Goal: Check status: Check status

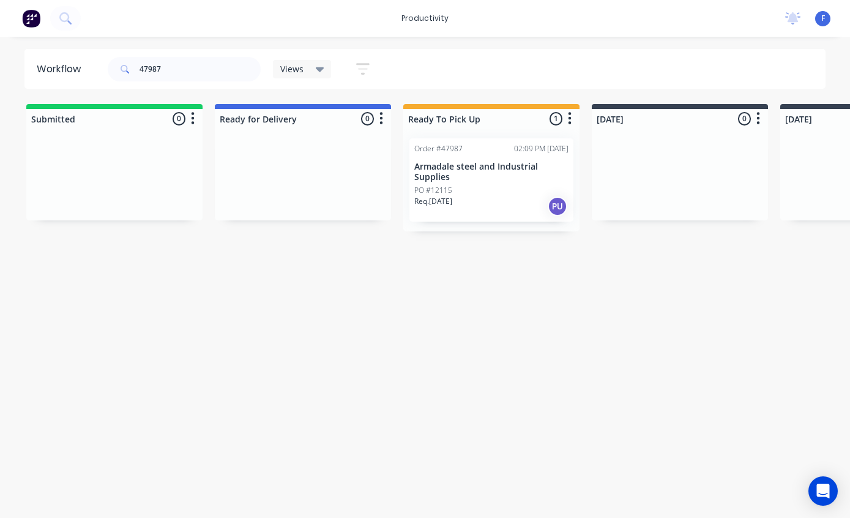
scroll to position [24, 162]
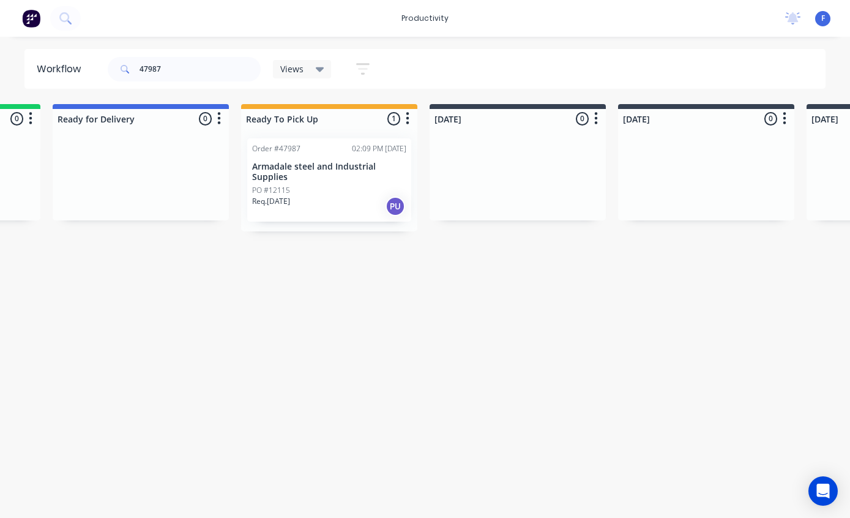
click at [216, 81] on input "47987" at bounding box center [200, 69] width 121 height 24
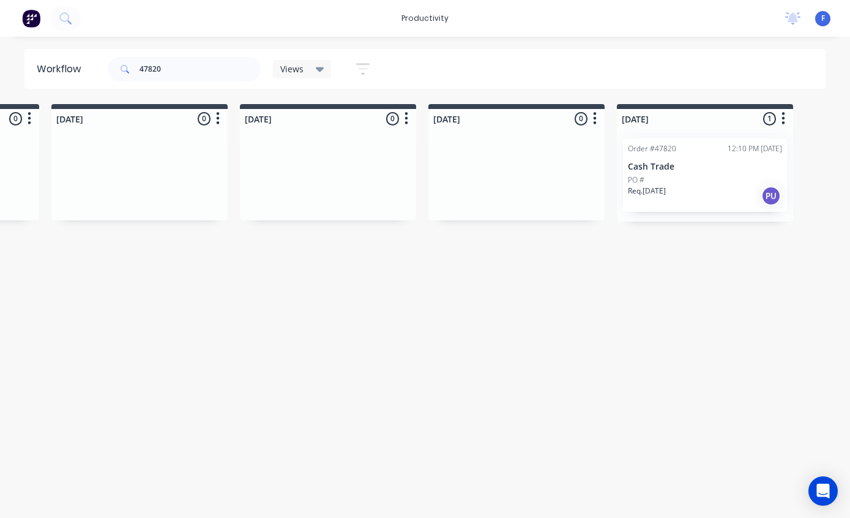
scroll to position [24, 735]
click at [674, 138] on div "Order #47820 12:10 PM [DATE] Cash Trade PO # Req. [DATE] PU" at bounding box center [699, 174] width 164 height 73
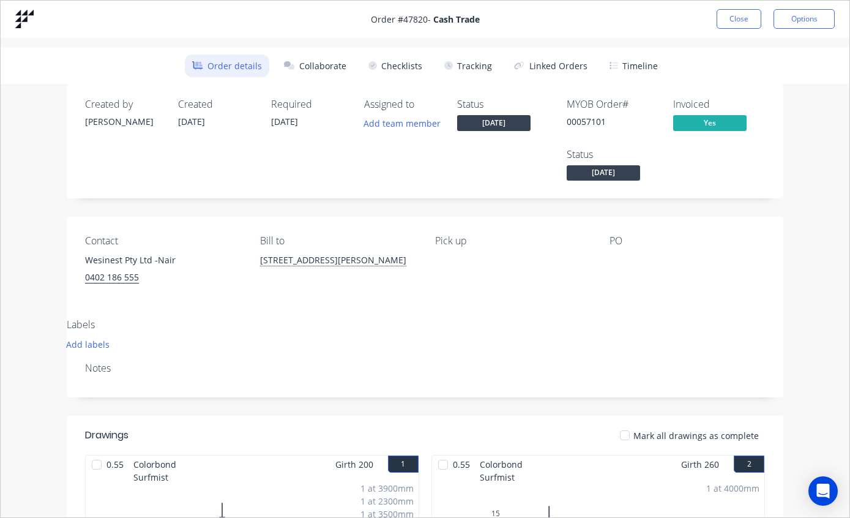
click at [477, 54] on button "Tracking" at bounding box center [468, 65] width 62 height 23
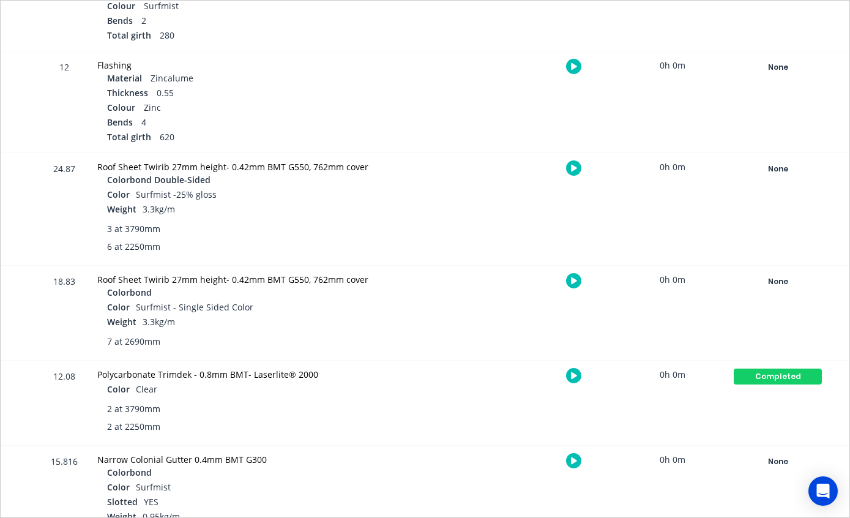
scroll to position [580, 0]
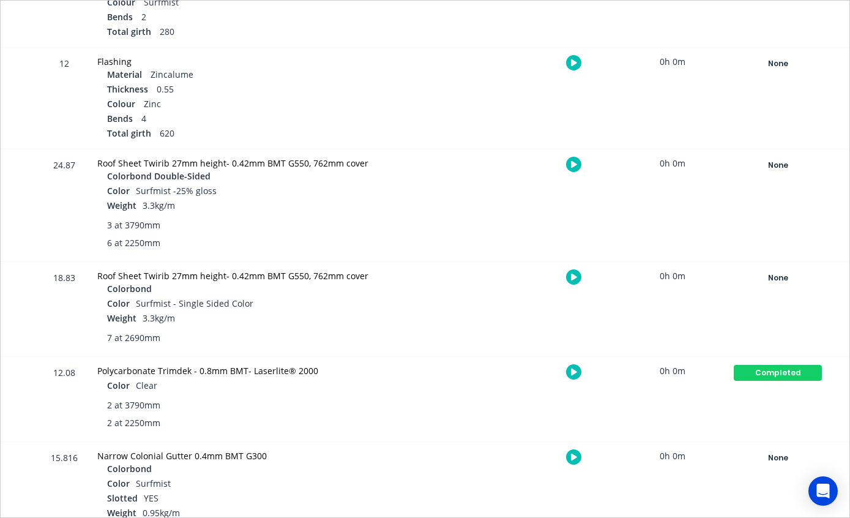
click at [778, 163] on div "None" at bounding box center [778, 165] width 88 height 16
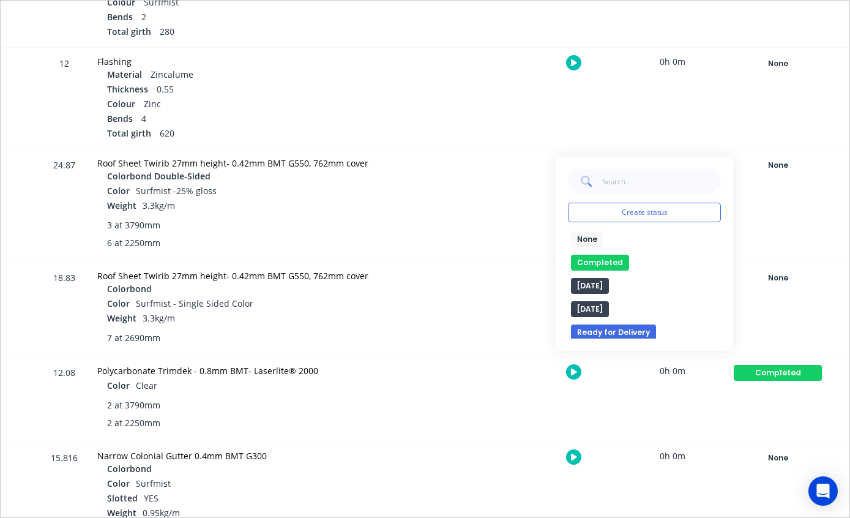
click at [600, 258] on button "Completed" at bounding box center [600, 263] width 58 height 16
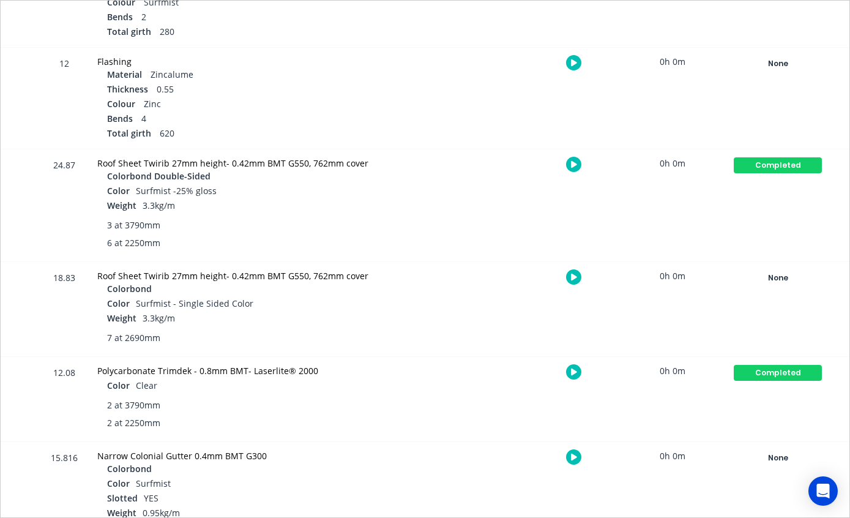
click at [769, 275] on div "None" at bounding box center [778, 278] width 88 height 16
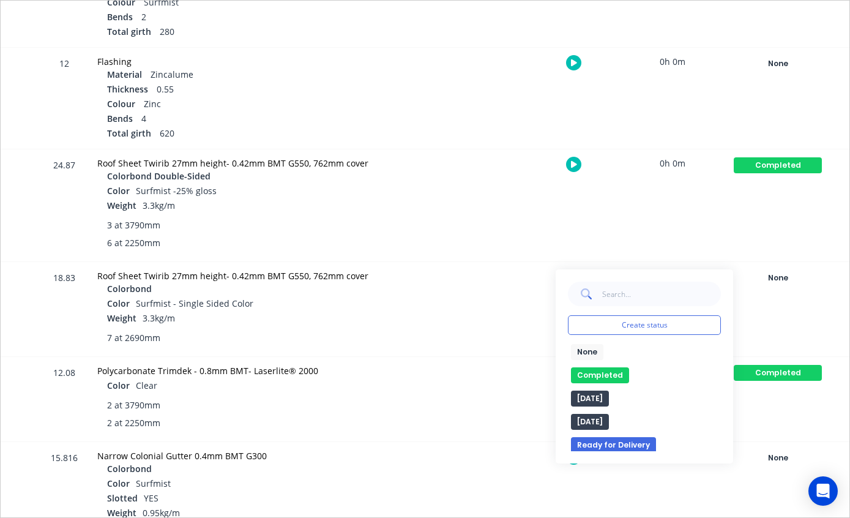
click at [603, 370] on button "Completed" at bounding box center [600, 375] width 58 height 16
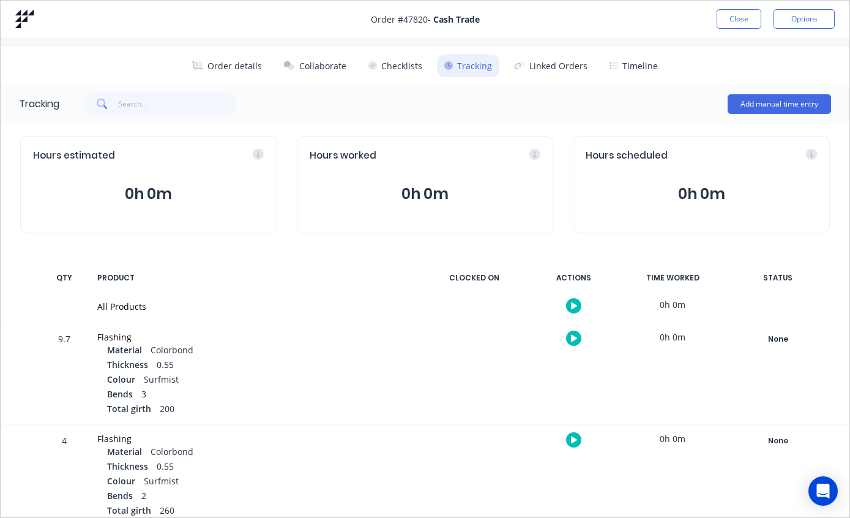
scroll to position [0, 735]
click at [740, 22] on button "Close" at bounding box center [739, 19] width 45 height 20
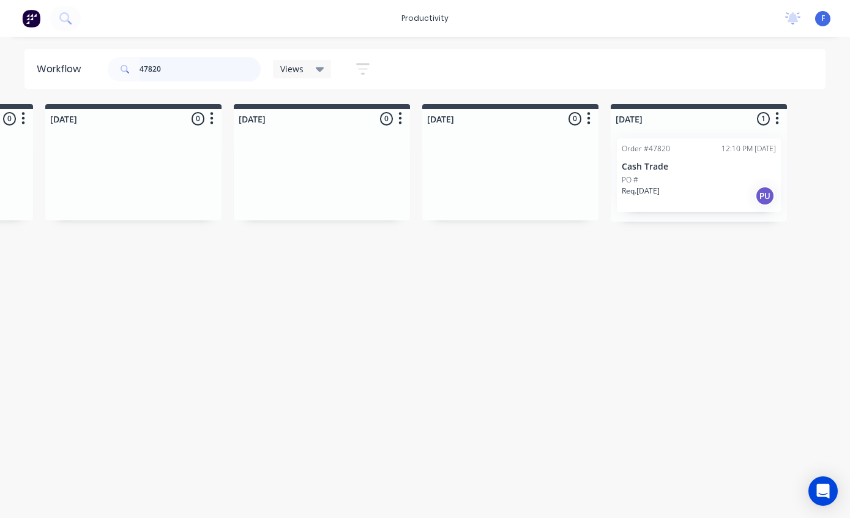
click at [189, 65] on input "47820" at bounding box center [200, 69] width 121 height 24
type input "4"
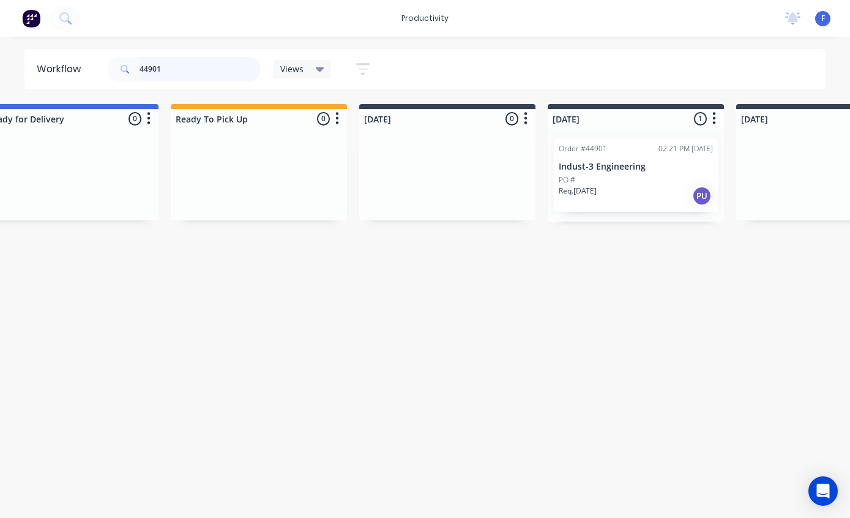
scroll to position [0, 233]
click at [621, 179] on div "PO #" at bounding box center [635, 179] width 154 height 11
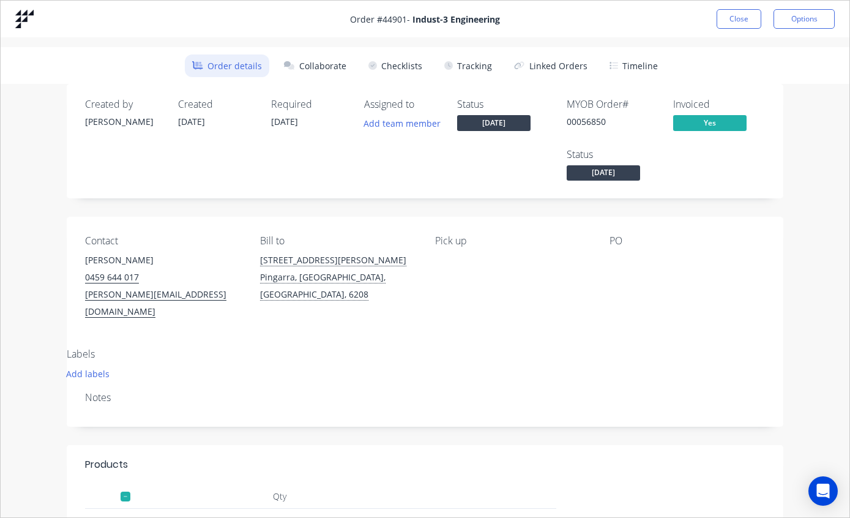
scroll to position [0, 0]
click at [481, 70] on button "Tracking" at bounding box center [468, 65] width 62 height 23
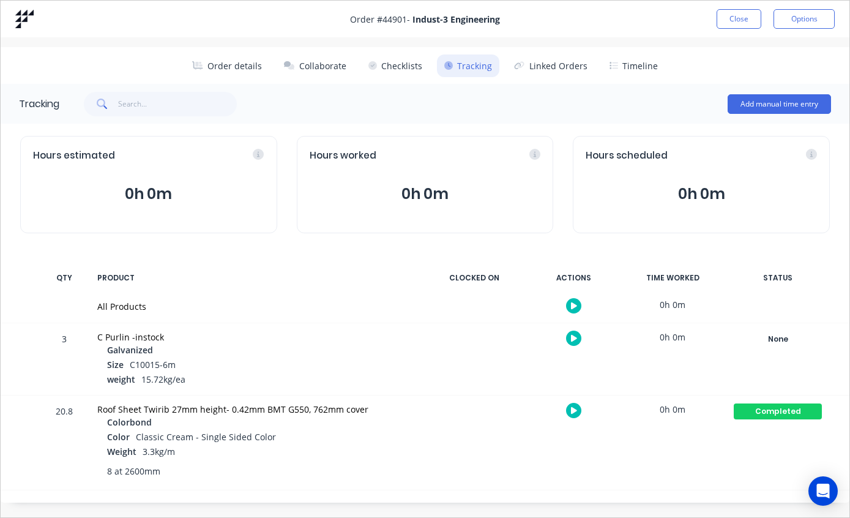
click at [740, 18] on button "Close" at bounding box center [739, 19] width 45 height 20
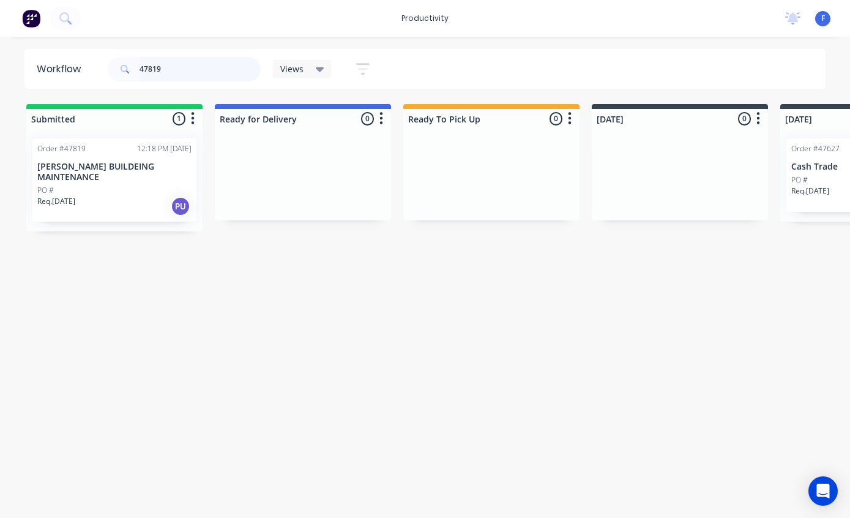
type input "47819"
click at [98, 165] on p "[PERSON_NAME] BUILDEING MAINTENANCE" at bounding box center [114, 172] width 154 height 21
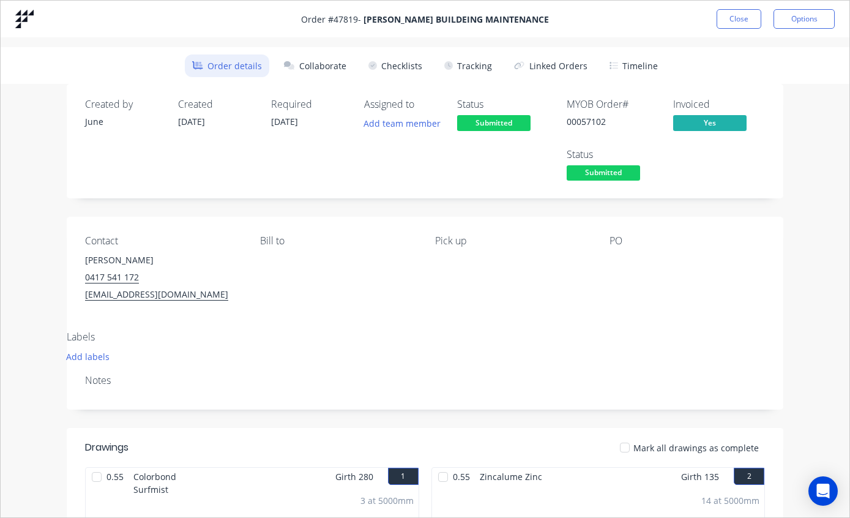
click at [468, 69] on button "Tracking" at bounding box center [468, 65] width 62 height 23
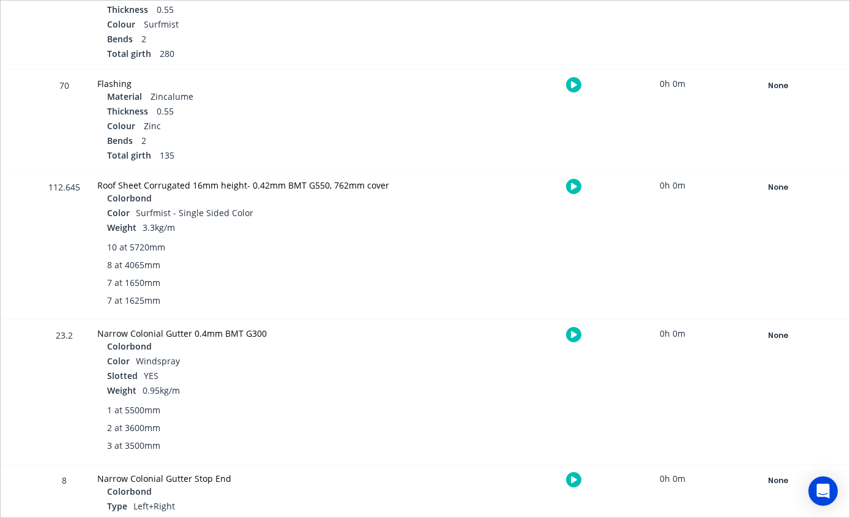
scroll to position [386, 0]
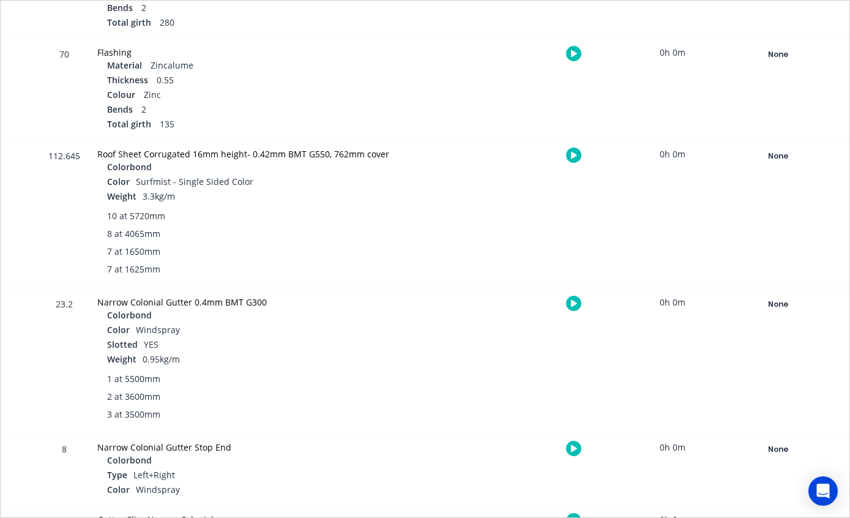
click at [773, 151] on div "None" at bounding box center [778, 156] width 88 height 16
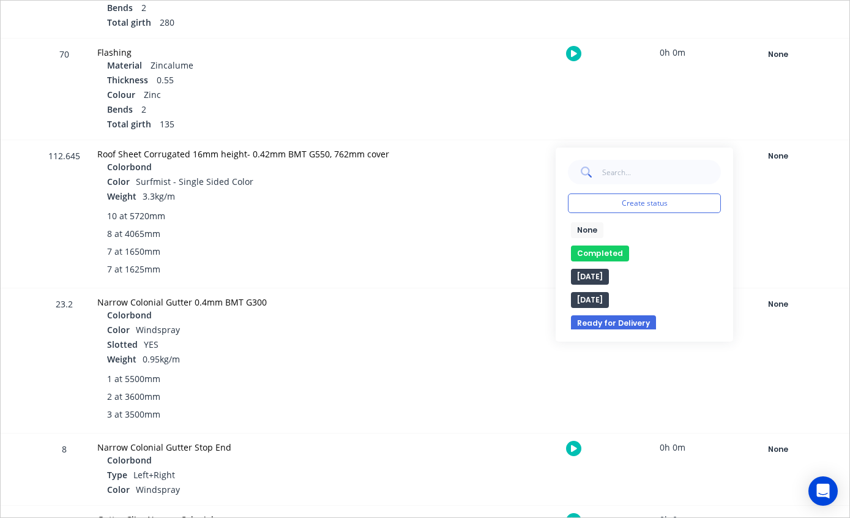
click at [607, 247] on button "Completed" at bounding box center [600, 253] width 58 height 16
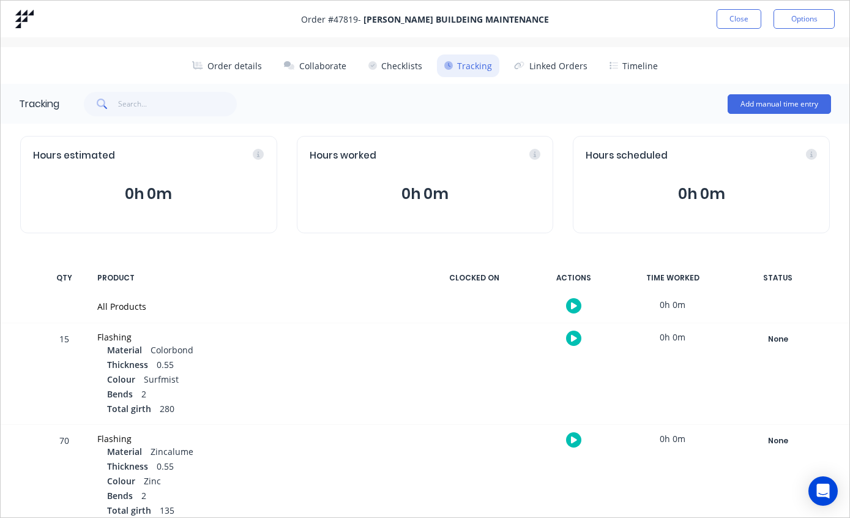
scroll to position [0, 0]
click at [734, 13] on button "Close" at bounding box center [739, 19] width 45 height 20
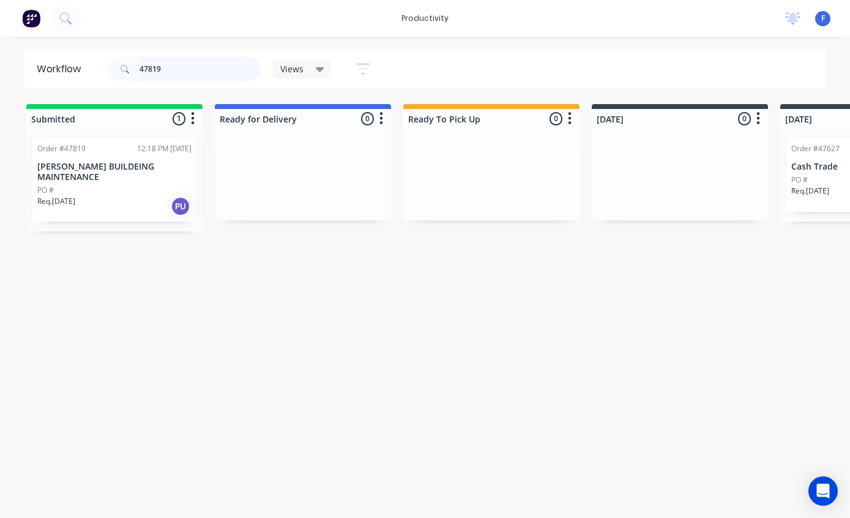
click at [209, 75] on input "47819" at bounding box center [200, 69] width 121 height 24
click at [94, 156] on div "Order #47819 12:18 PM [DATE] [PERSON_NAME] BUILDEING MAINTENANCE PO # Req. [DAT…" at bounding box center [114, 179] width 164 height 83
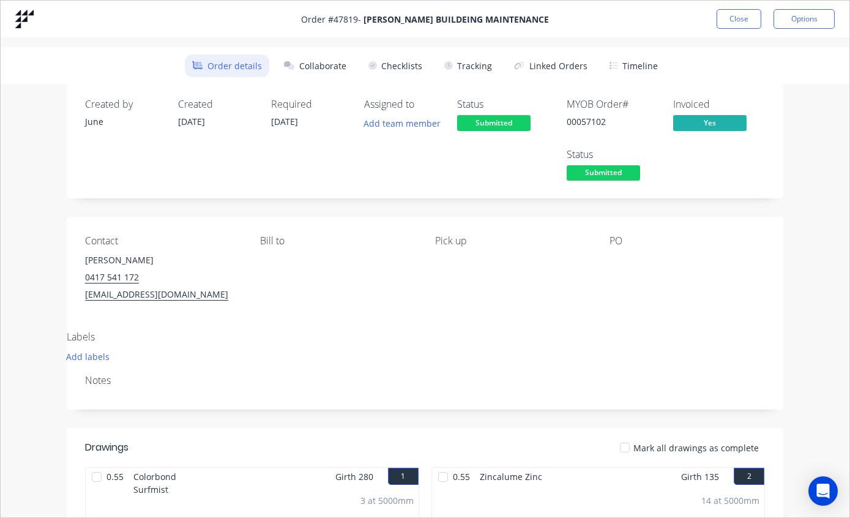
click at [487, 62] on button "Tracking" at bounding box center [468, 65] width 62 height 23
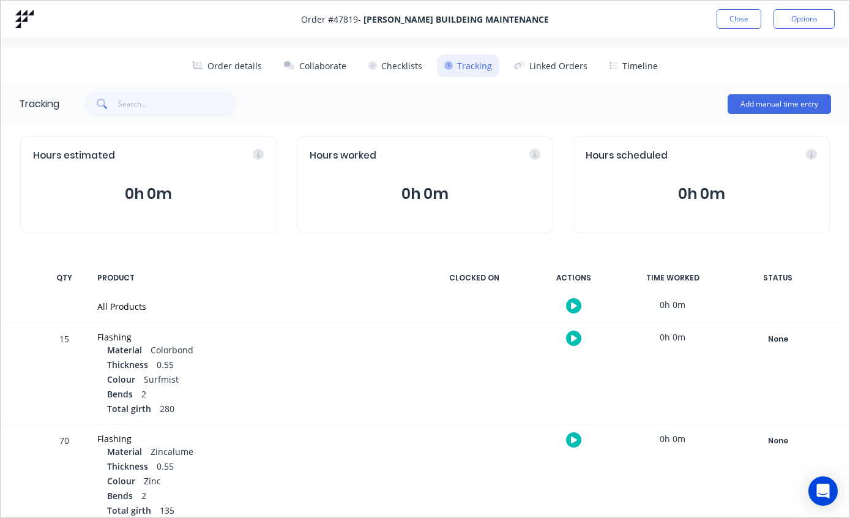
click at [744, 16] on button "Close" at bounding box center [739, 19] width 45 height 20
